Goal: Task Accomplishment & Management: Manage account settings

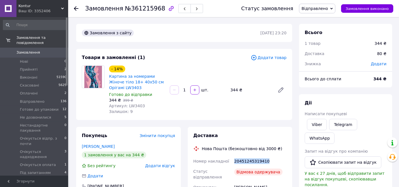
drag, startPoint x: 267, startPoint y: 162, endPoint x: 229, endPoint y: 162, distance: 37.5
copy div "Номер накладної 20451245319410"
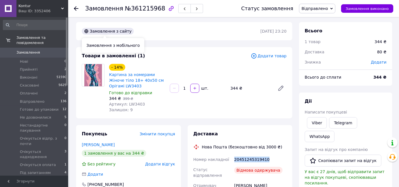
scroll to position [32, 0]
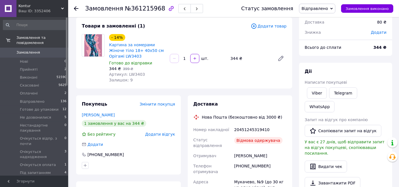
click at [227, 78] on div "- 14% Картина за номерами Жіноче тіло 18+ 40х50 см Орігамі LW3403 Готово до від…" at bounding box center [198, 58] width 182 height 51
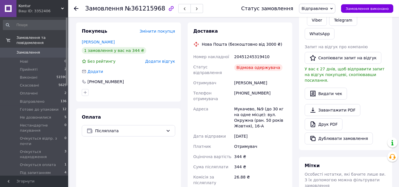
scroll to position [95, 0]
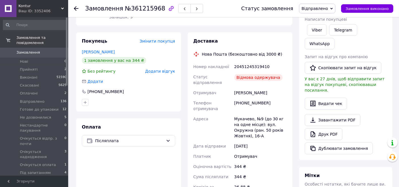
click at [30, 50] on span "Замовлення" at bounding box center [28, 52] width 24 height 5
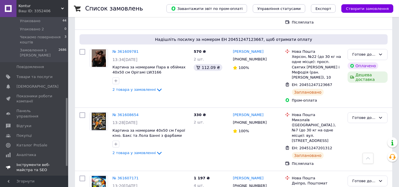
scroll to position [211, 0]
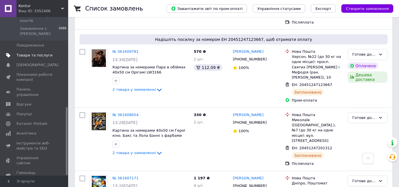
click at [35, 53] on span "Товари та послуги" at bounding box center [34, 55] width 36 height 5
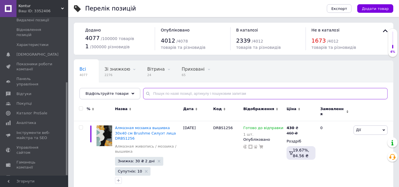
click at [185, 90] on input "text" at bounding box center [265, 93] width 244 height 11
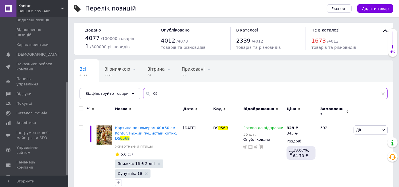
type input "0"
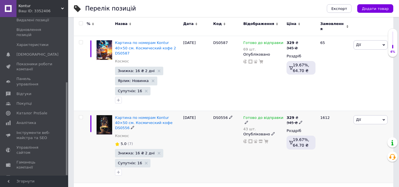
scroll to position [126, 0]
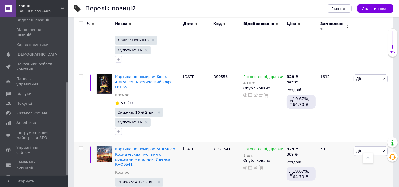
type input "космічна"
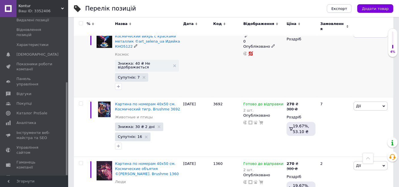
scroll to position [410, 0]
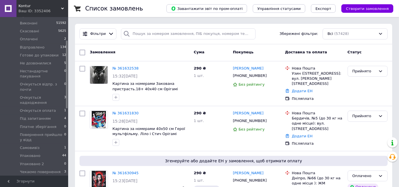
scroll to position [95, 0]
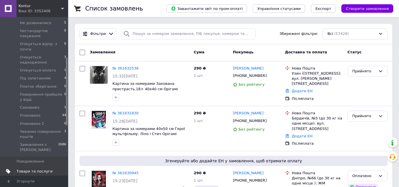
click at [37, 169] on span "Товари та послуги" at bounding box center [34, 171] width 36 height 5
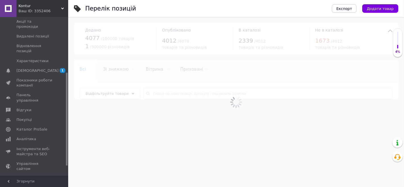
click at [174, 97] on div at bounding box center [236, 102] width 336 height 170
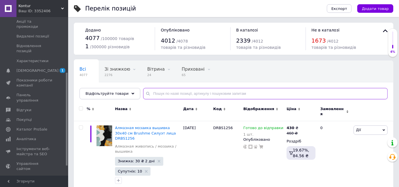
click at [177, 93] on input "text" at bounding box center [265, 93] width 244 height 11
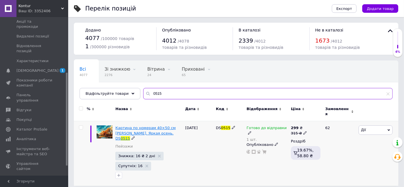
type input "0515"
click at [127, 131] on span "Картина по номерам 40×50 см Kontur. Яркая осень. DS" at bounding box center [145, 133] width 60 height 14
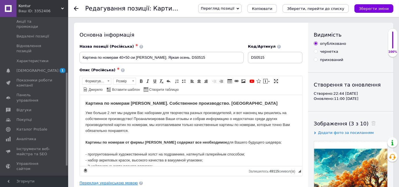
click at [129, 182] on link "Переклад українською мовою" at bounding box center [108, 183] width 58 height 5
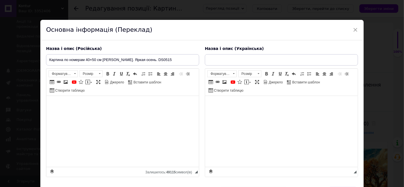
type input "Картина за номерами 40×50 см Kontur. Яскрава осінь DS0515"
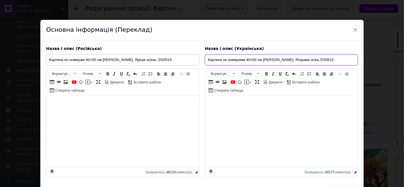
drag, startPoint x: 275, startPoint y: 58, endPoint x: 298, endPoint y: 58, distance: 23.0
click at [298, 58] on input "Картина за номерами 40×50 см Kontur. Яскрава осінь DS0515" at bounding box center [281, 59] width 153 height 11
click at [353, 30] on span "×" at bounding box center [355, 30] width 5 height 10
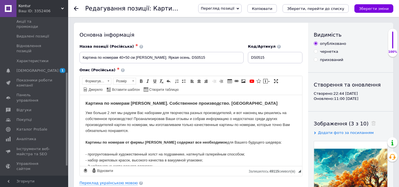
drag, startPoint x: 79, startPoint y: 11, endPoint x: 73, endPoint y: 7, distance: 6.7
click at [79, 11] on div at bounding box center [79, 8] width 11 height 17
click at [73, 7] on div "Редагування позиції: Картина по номерам 40×50 см Kontur. Яркая осень. DS0515 Пе…" at bounding box center [233, 8] width 331 height 17
click at [75, 7] on use at bounding box center [76, 8] width 5 height 5
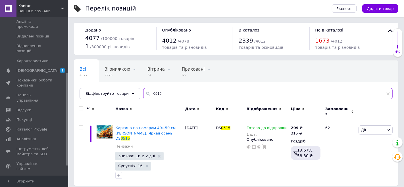
drag, startPoint x: 150, startPoint y: 94, endPoint x: 160, endPoint y: 95, distance: 10.3
click at [160, 95] on input "0515" at bounding box center [267, 93] width 249 height 11
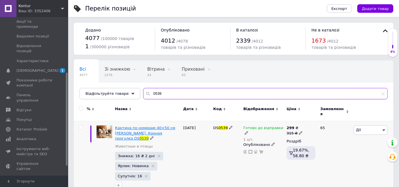
type input "0539"
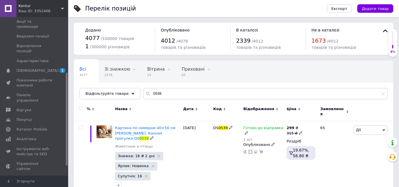
click at [128, 129] on span "Картина по номерам 40×50 см Kontur. Конная прогулка DS" at bounding box center [145, 133] width 60 height 14
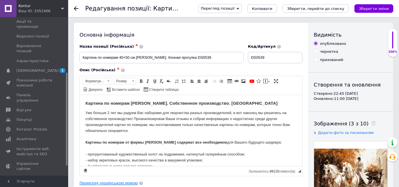
click at [126, 181] on link "Переклад українською мовою" at bounding box center [108, 183] width 58 height 5
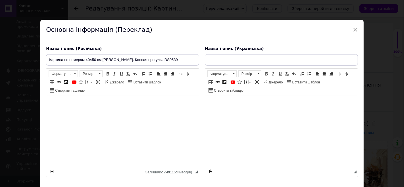
type input "Картина за номерами 40×50 см Kontur. Кінна прогулянка DS0539"
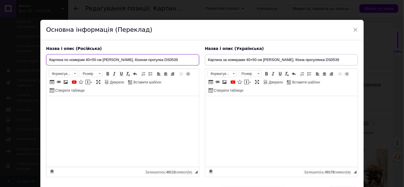
click at [115, 57] on input "Картина по номерам 40×50 см Kontur. Конная прогулка DS0539" at bounding box center [122, 59] width 153 height 11
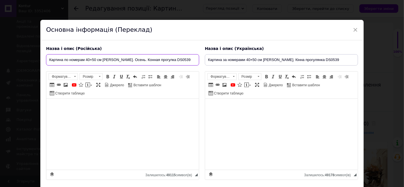
type input "Картина по номерам 40×50 см Kontur. Осень. Конная прогулка DS0539"
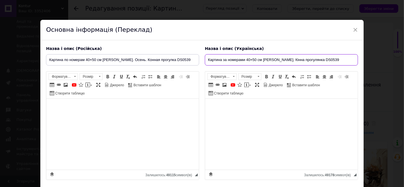
click at [274, 62] on input "Картина за номерами 40×50 см Kontur. Кінна прогулянка DS0539" at bounding box center [281, 59] width 153 height 11
drag, startPoint x: 285, startPoint y: 60, endPoint x: 313, endPoint y: 58, distance: 28.1
click at [313, 58] on input "Картина за номерами 40×50 см Kontur. Осінь. Кінна прогулянка DS0539" at bounding box center [281, 59] width 153 height 11
click at [315, 58] on input "Картина за номерами 40×50 см Kontur. Осінь. Кінна прогулянка DS0539" at bounding box center [281, 59] width 153 height 11
drag, startPoint x: 315, startPoint y: 58, endPoint x: 296, endPoint y: 59, distance: 18.8
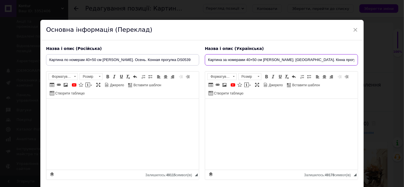
click at [296, 59] on input "Картина за номерами 40×50 см Kontur. Осінь. Кінна прогулянка DS0539" at bounding box center [281, 59] width 153 height 11
drag, startPoint x: 286, startPoint y: 60, endPoint x: 315, endPoint y: 59, distance: 29.0
click at [315, 59] on input "Картина за номерами 40×50 см Kontur. Осінь. Кінна прогулянка DS0539" at bounding box center [281, 59] width 153 height 11
type input "Картина за номерами 40×50 см Kontur. Осінь. Кінна прогулянка DS0539"
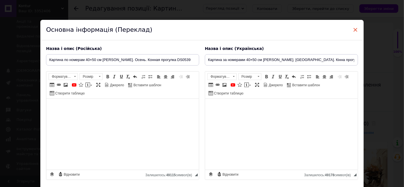
click at [353, 28] on span "×" at bounding box center [355, 30] width 5 height 10
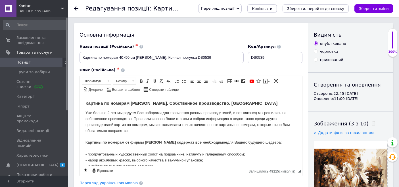
click at [26, 63] on span "Позиції" at bounding box center [23, 62] width 14 height 5
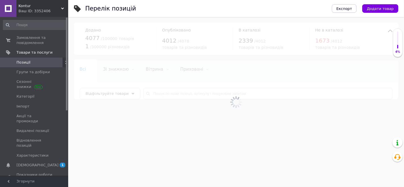
click at [154, 90] on div at bounding box center [236, 102] width 336 height 170
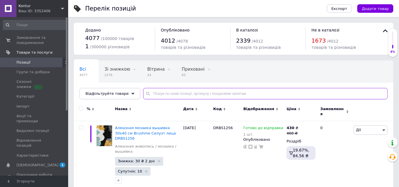
click at [152, 96] on input "text" at bounding box center [265, 93] width 244 height 11
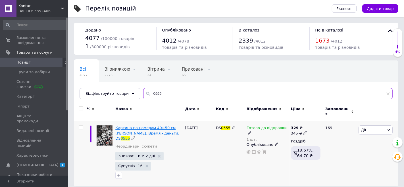
type input "0555"
click at [132, 128] on span "Картина по номерам 40×50 см Kontur. Время - деньги. DS" at bounding box center [147, 133] width 64 height 14
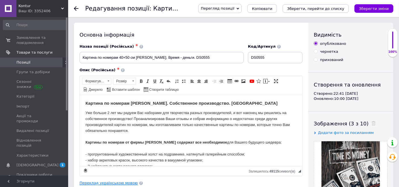
click at [125, 182] on link "Переклад українською мовою" at bounding box center [108, 183] width 58 height 5
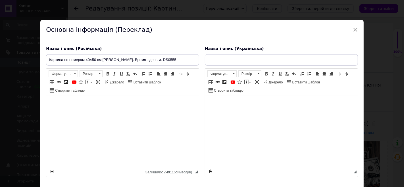
type input "Картина за номерами 40×50 см Kontur. Час - це гроші. DS0555"
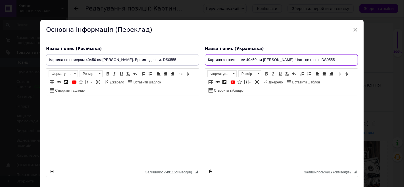
click at [276, 60] on input "Картина за номерами 40×50 см Kontur. Час - це гроші. DS0555" at bounding box center [281, 59] width 153 height 11
drag, startPoint x: 275, startPoint y: 60, endPoint x: 299, endPoint y: 60, distance: 24.4
click at [299, 60] on input "Картина за номерами 40×50 см Kontur. Час - це гроші. DS0555" at bounding box center [281, 59] width 153 height 11
click at [296, 62] on input "Картина за номерами 40×50 см Kontur. Час - це гроші. DS0555" at bounding box center [281, 59] width 153 height 11
drag, startPoint x: 299, startPoint y: 60, endPoint x: 275, endPoint y: 61, distance: 23.6
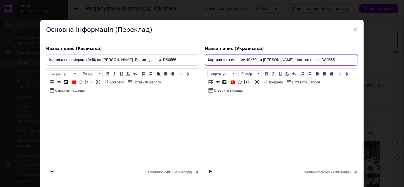
click at [275, 61] on input "Картина за номерами 40×50 см Kontur. Час - це гроші. DS0555" at bounding box center [281, 59] width 153 height 11
click at [355, 29] on span "×" at bounding box center [355, 30] width 5 height 10
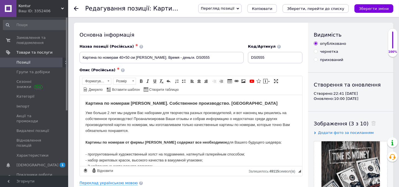
click at [78, 7] on icon at bounding box center [76, 8] width 5 height 5
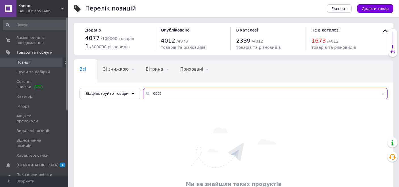
drag, startPoint x: 150, startPoint y: 92, endPoint x: 168, endPoint y: 94, distance: 18.0
click at [168, 94] on input "0555" at bounding box center [265, 93] width 244 height 11
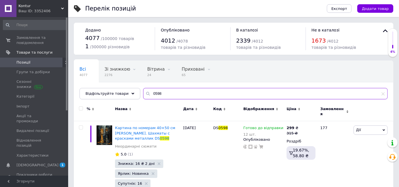
type input "0598"
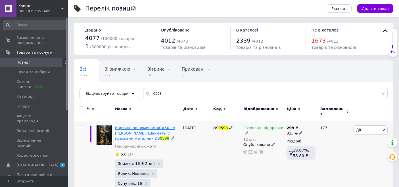
click at [133, 127] on span "Картина по номерам 40×50 см Kontur. Шахматы с красками металлик DS" at bounding box center [145, 133] width 60 height 14
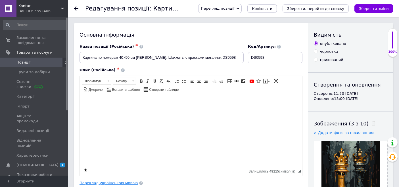
click at [122, 182] on link "Переклад українською мовою" at bounding box center [108, 183] width 58 height 5
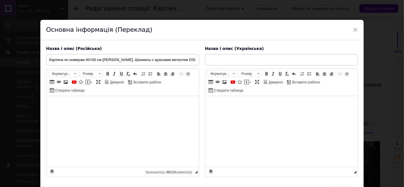
type input "Картина за номерами 40×50 см Kontur. Шахи з фарбами металік DS0598"
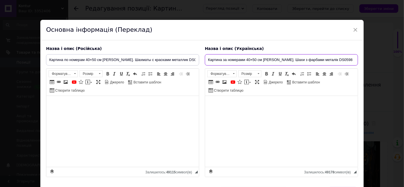
drag, startPoint x: 274, startPoint y: 59, endPoint x: 283, endPoint y: 59, distance: 8.8
click at [283, 59] on input "Картина за номерами 40×50 см Kontur. Шахи з фарбами металік DS0598" at bounding box center [281, 59] width 153 height 11
click at [354, 30] on span "×" at bounding box center [355, 30] width 5 height 10
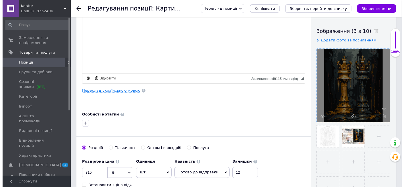
scroll to position [95, 0]
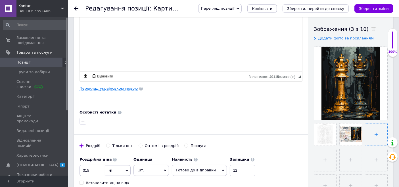
click at [370, 128] on input "file" at bounding box center [376, 134] width 22 height 22
click at [344, 141] on use at bounding box center [343, 140] width 4 height 3
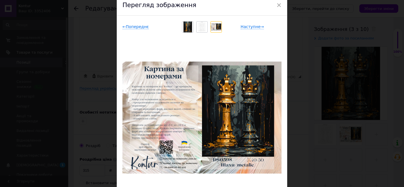
scroll to position [63, 0]
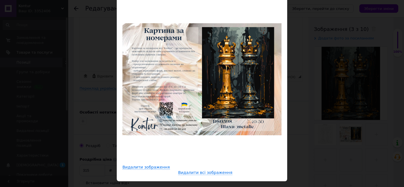
click at [309, 131] on div "× Перегляд зображення ← Попереднє Наступне → Видалити зображення Видалити всі з…" at bounding box center [202, 93] width 404 height 187
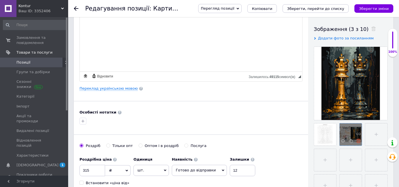
click at [358, 140] on icon at bounding box center [358, 141] width 4 height 4
click at [333, 165] on input "file" at bounding box center [325, 160] width 22 height 22
type input "C:\fakepath\0598.png"
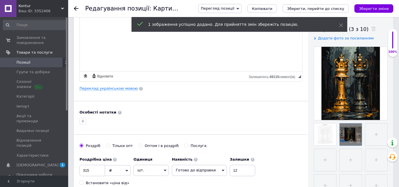
click at [343, 142] on use at bounding box center [343, 140] width 4 height 3
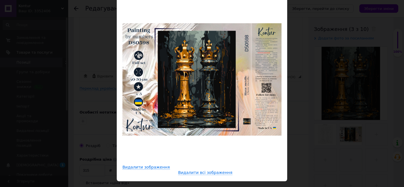
click at [355, 54] on div "× Перегляд зображення ← Попереднє Наступне → Видалити зображення Видалити всі з…" at bounding box center [202, 93] width 404 height 187
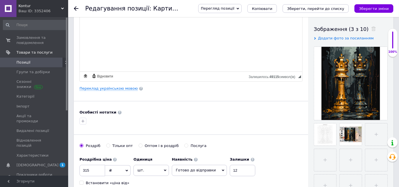
click at [383, 11] on icon "Зберегти зміни" at bounding box center [374, 9] width 30 height 4
drag, startPoint x: 367, startPoint y: 7, endPoint x: 357, endPoint y: 9, distance: 10.1
click at [367, 7] on icon "Зберегти зміни" at bounding box center [374, 9] width 30 height 4
click at [78, 10] on icon at bounding box center [76, 8] width 5 height 5
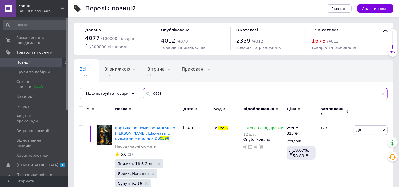
drag, startPoint x: 148, startPoint y: 94, endPoint x: 168, endPoint y: 94, distance: 19.3
click at [168, 94] on input "0598" at bounding box center [265, 93] width 244 height 11
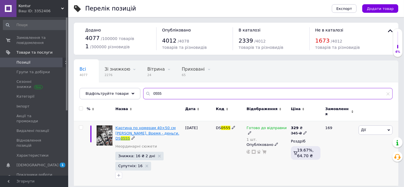
type input "0555"
click at [140, 128] on span "Картина по номерам 40×50 см Kontur. Время - деньги. DS" at bounding box center [147, 133] width 64 height 14
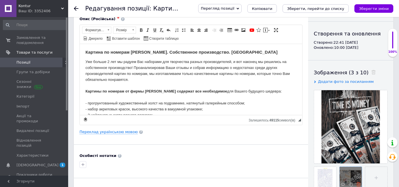
scroll to position [126, 0]
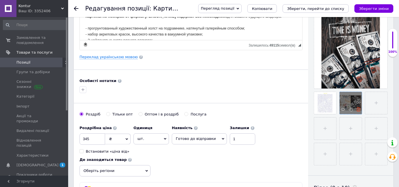
click at [358, 110] on icon at bounding box center [358, 109] width 4 height 4
click at [349, 104] on input "file" at bounding box center [350, 103] width 22 height 22
type input "C:\fakepath\0555.png"
click at [344, 9] on icon "Зберегти, перейти до списку" at bounding box center [315, 9] width 57 height 4
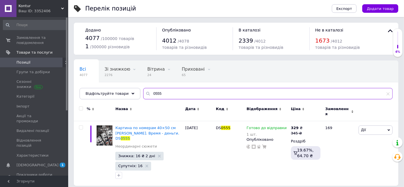
drag, startPoint x: 149, startPoint y: 93, endPoint x: 160, endPoint y: 93, distance: 11.1
click at [160, 93] on input "0555" at bounding box center [267, 93] width 249 height 11
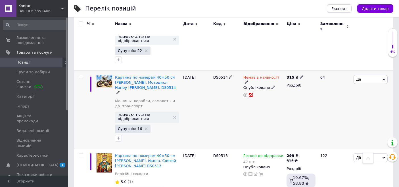
scroll to position [91, 0]
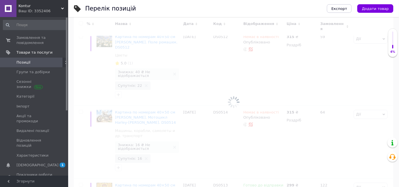
scroll to position [38, 0]
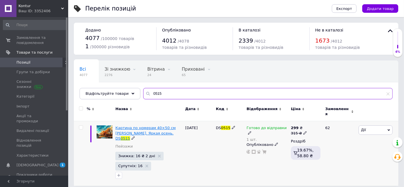
type input "0515"
click at [117, 126] on span "Картина по номерам 40×50 см Kontur. Яркая осень. DS" at bounding box center [145, 133] width 60 height 14
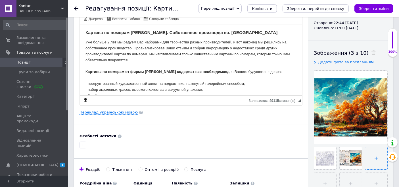
scroll to position [126, 0]
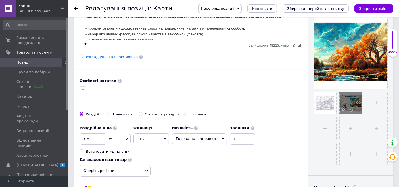
click at [359, 110] on icon at bounding box center [358, 109] width 4 height 4
click at [349, 96] on input "file" at bounding box center [350, 103] width 22 height 22
type input "C:\fakepath\0515.png"
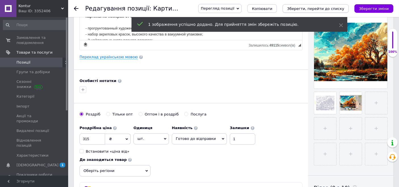
click at [318, 7] on icon "Зберегти, перейти до списку" at bounding box center [315, 9] width 57 height 4
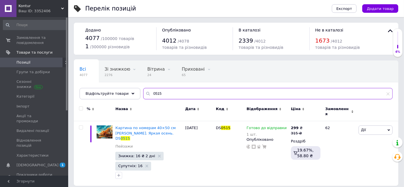
drag, startPoint x: 150, startPoint y: 93, endPoint x: 164, endPoint y: 93, distance: 13.6
click at [164, 93] on input "0515" at bounding box center [267, 93] width 249 height 11
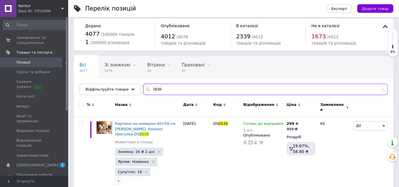
scroll to position [5, 0]
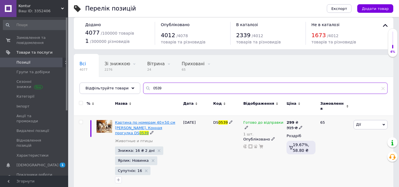
type input "0539"
click at [137, 123] on span "Картина по номерам 40×50 см Kontur. Конная прогулка DS" at bounding box center [145, 127] width 60 height 14
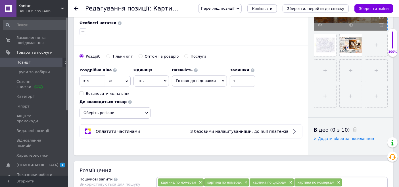
scroll to position [95, 0]
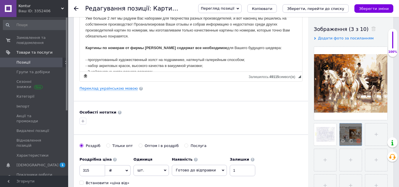
click at [359, 141] on icon at bounding box center [358, 141] width 4 height 4
click at [349, 136] on input "file" at bounding box center [350, 134] width 22 height 22
type input "C:\fakepath\0539.png"
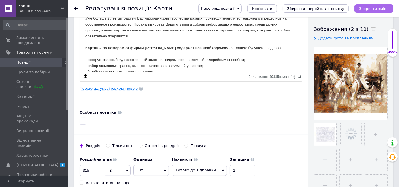
click at [369, 9] on icon "Зберегти зміни" at bounding box center [374, 9] width 30 height 4
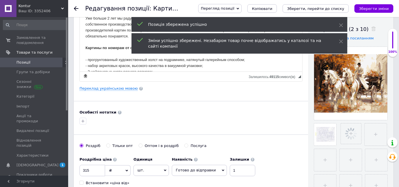
click at [75, 7] on use at bounding box center [76, 8] width 5 height 5
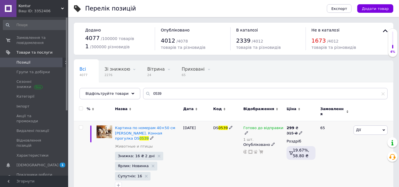
click at [375, 127] on span "Дії" at bounding box center [370, 129] width 34 height 9
click at [351, 145] on li "Підняти на початок групи" at bounding box center [349, 149] width 75 height 8
